Goal: Information Seeking & Learning: Learn about a topic

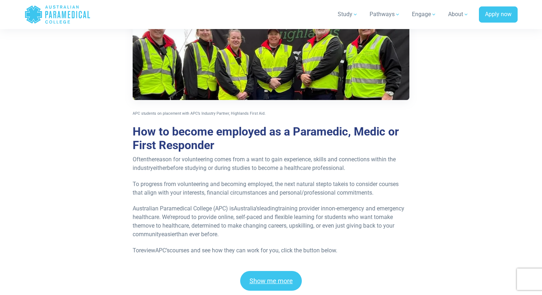
scroll to position [1152, 0]
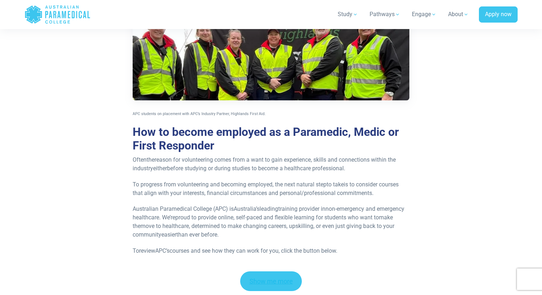
click at [291, 272] on link "Show me more" at bounding box center [271, 282] width 62 height 20
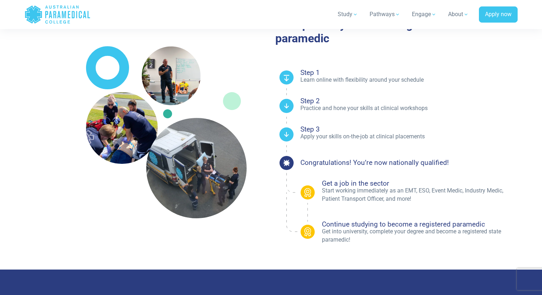
scroll to position [477, 0]
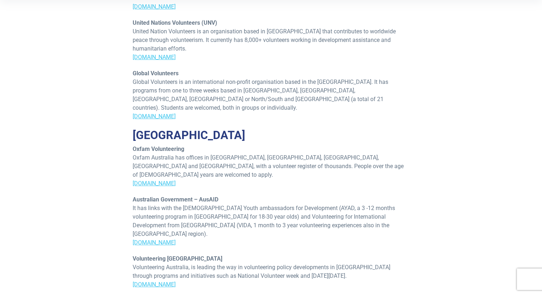
scroll to position [299, 0]
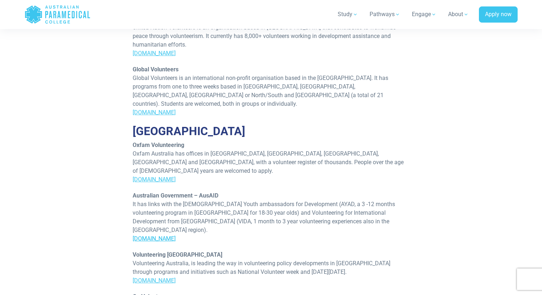
click at [145, 235] on link "[DOMAIN_NAME]" at bounding box center [154, 238] width 43 height 7
click at [152, 277] on link "[DOMAIN_NAME]" at bounding box center [154, 280] width 43 height 7
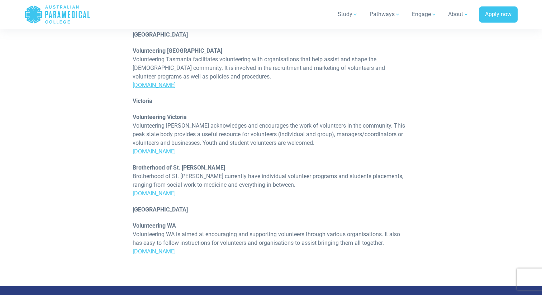
scroll to position [1289, 0]
